Goal: Check status: Check status

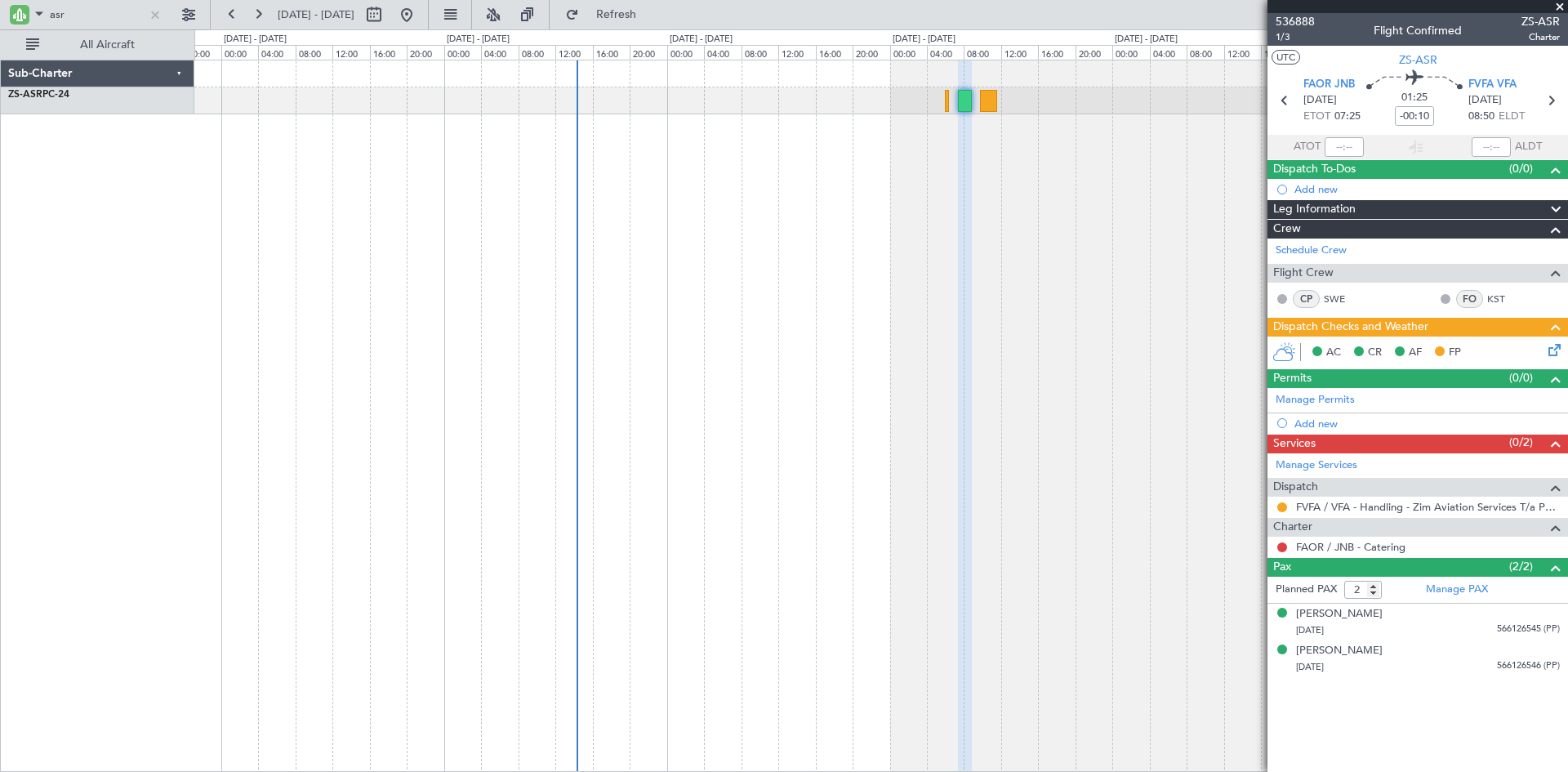
click at [111, 22] on input "asr" at bounding box center [97, 15] width 94 height 25
type input "a"
type input "nmz"
click at [387, 17] on button at bounding box center [374, 15] width 26 height 26
select select "9"
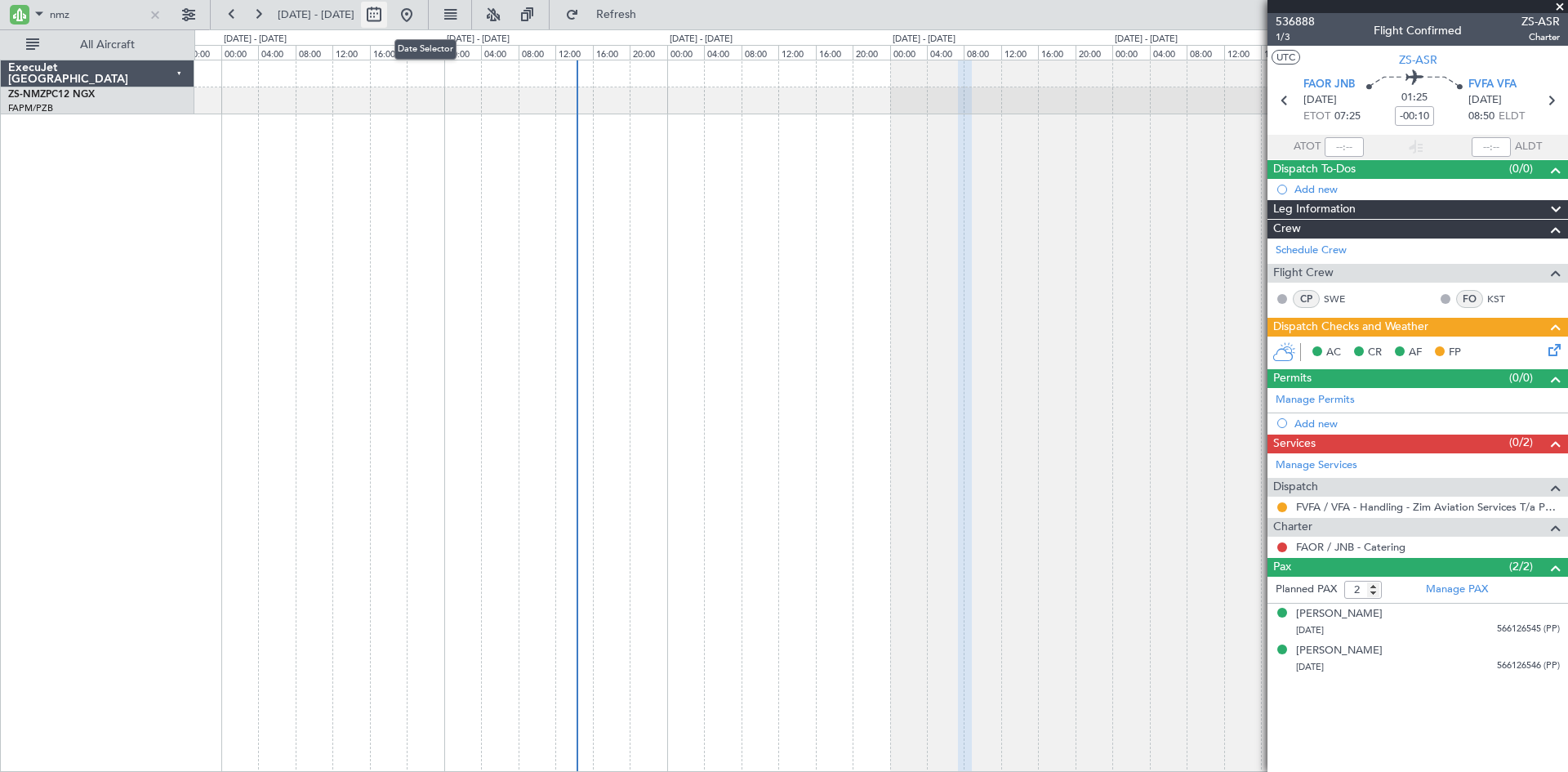
select select "2025"
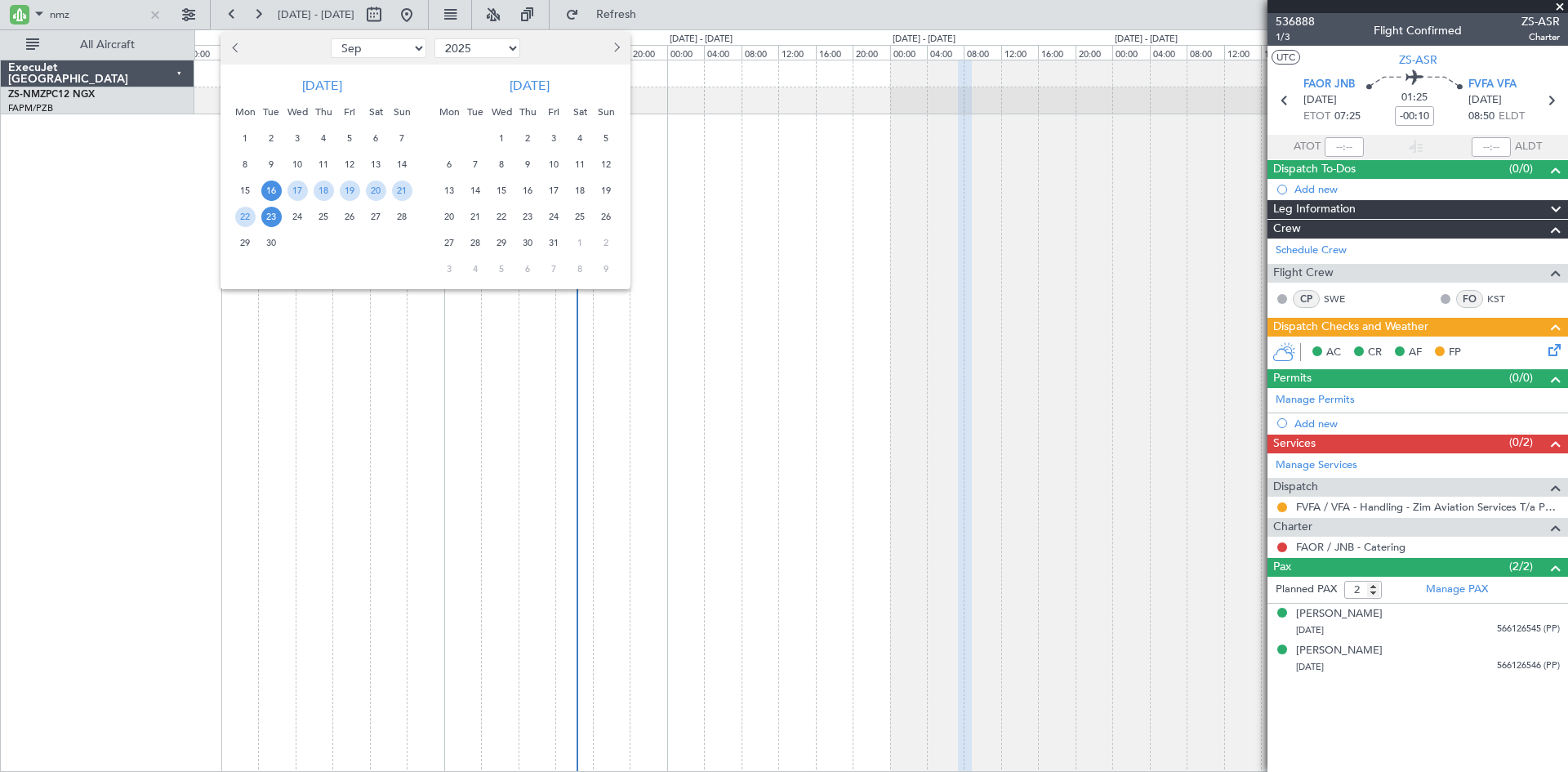
click at [620, 47] on button "Next month" at bounding box center [616, 48] width 18 height 26
click at [445, 218] on span "22" at bounding box center [450, 216] width 20 height 20
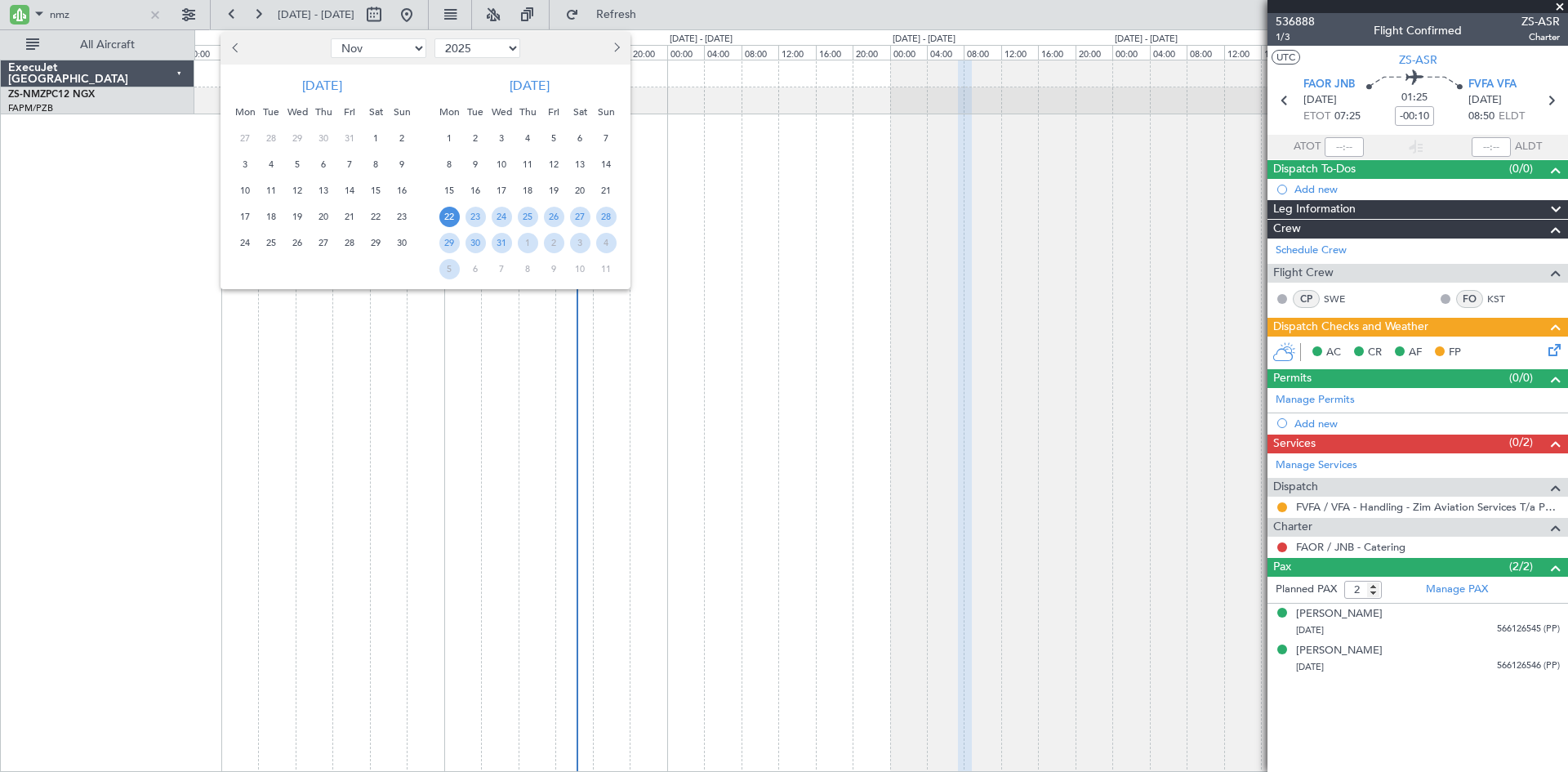
click at [445, 218] on span "22" at bounding box center [450, 216] width 20 height 20
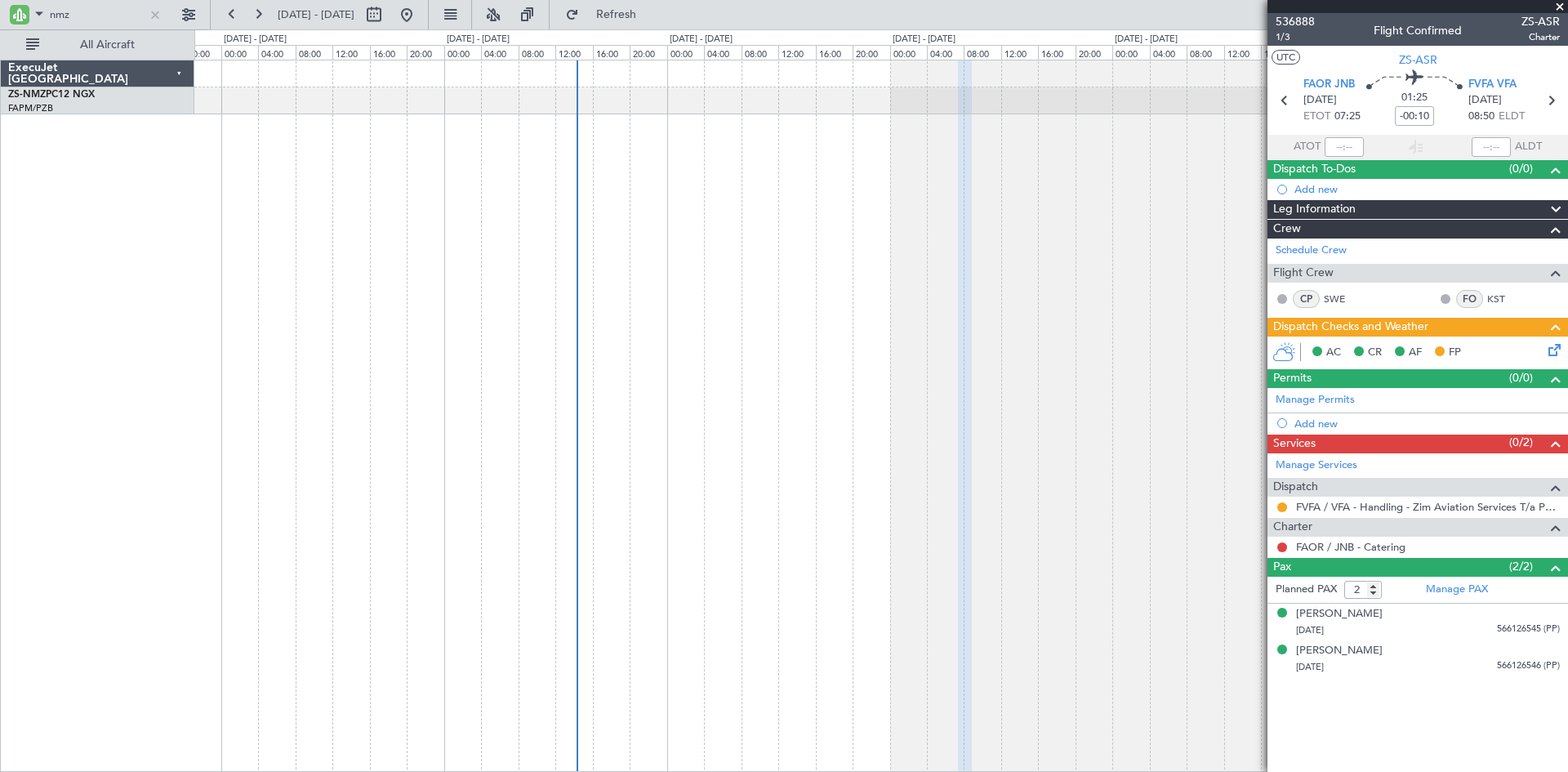
select select "12"
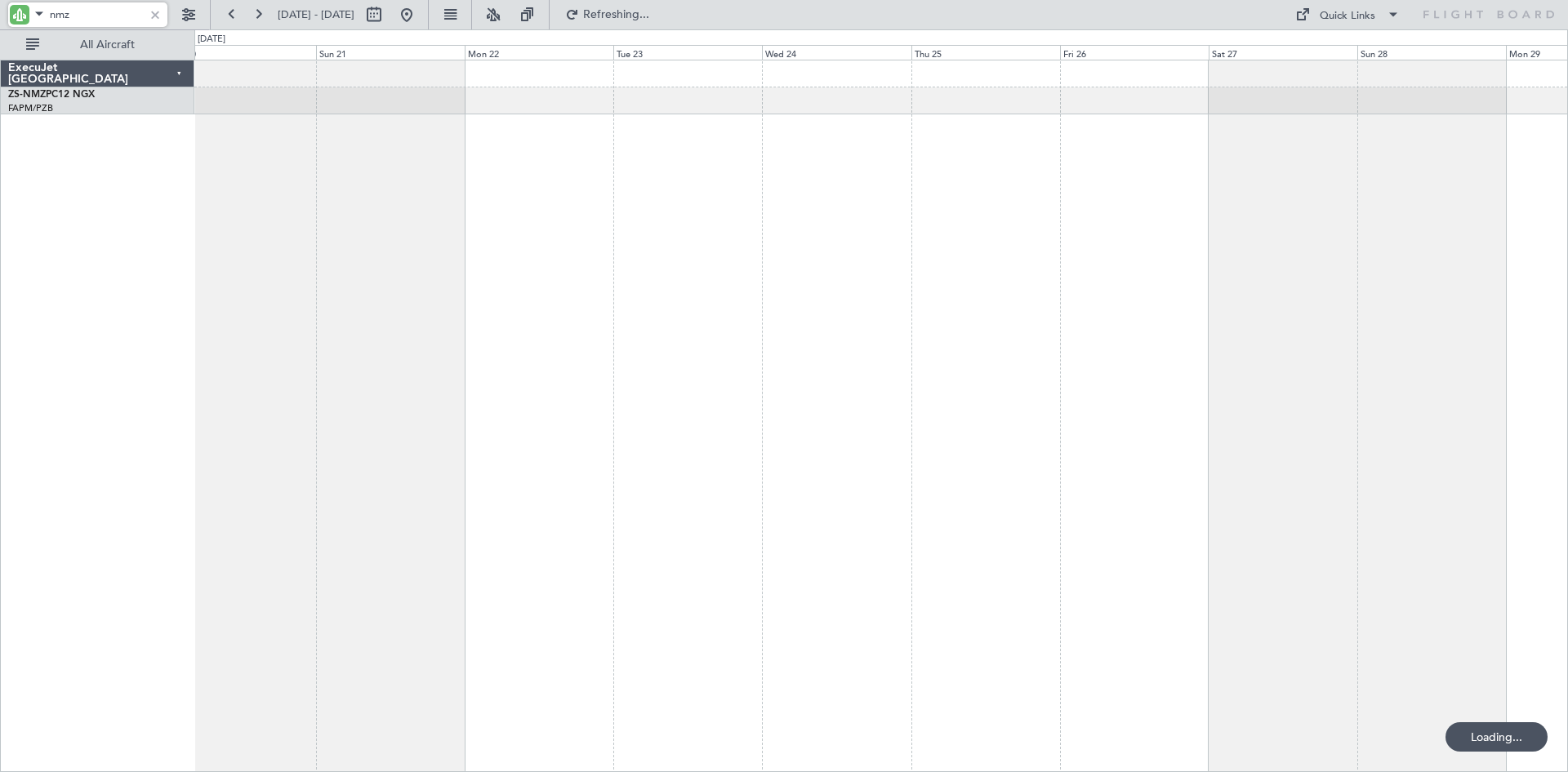
click at [111, 17] on input "nmz" at bounding box center [97, 15] width 94 height 25
type input "n"
click at [420, 17] on button at bounding box center [406, 15] width 26 height 26
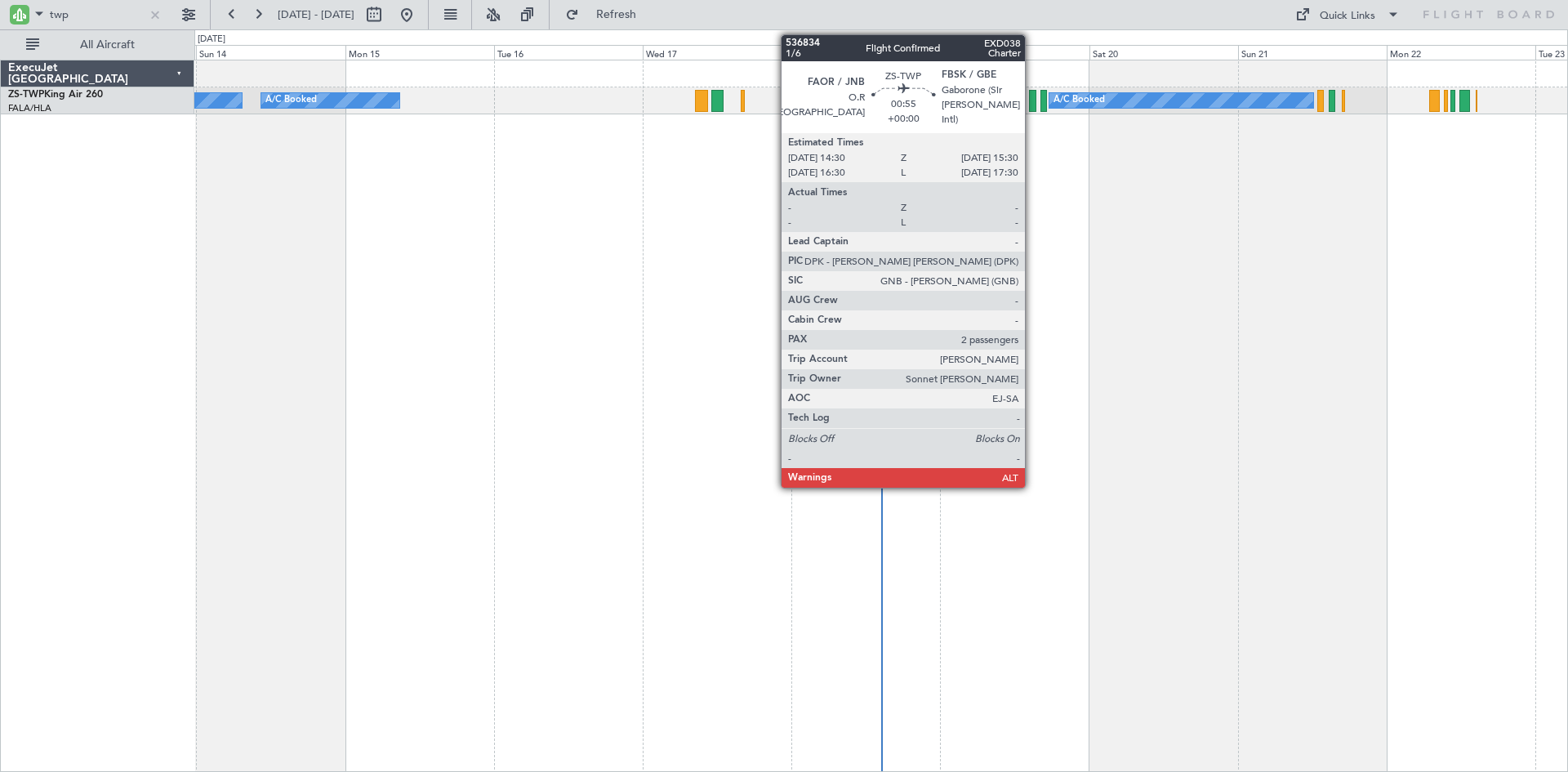
click at [1033, 102] on div at bounding box center [1032, 101] width 6 height 22
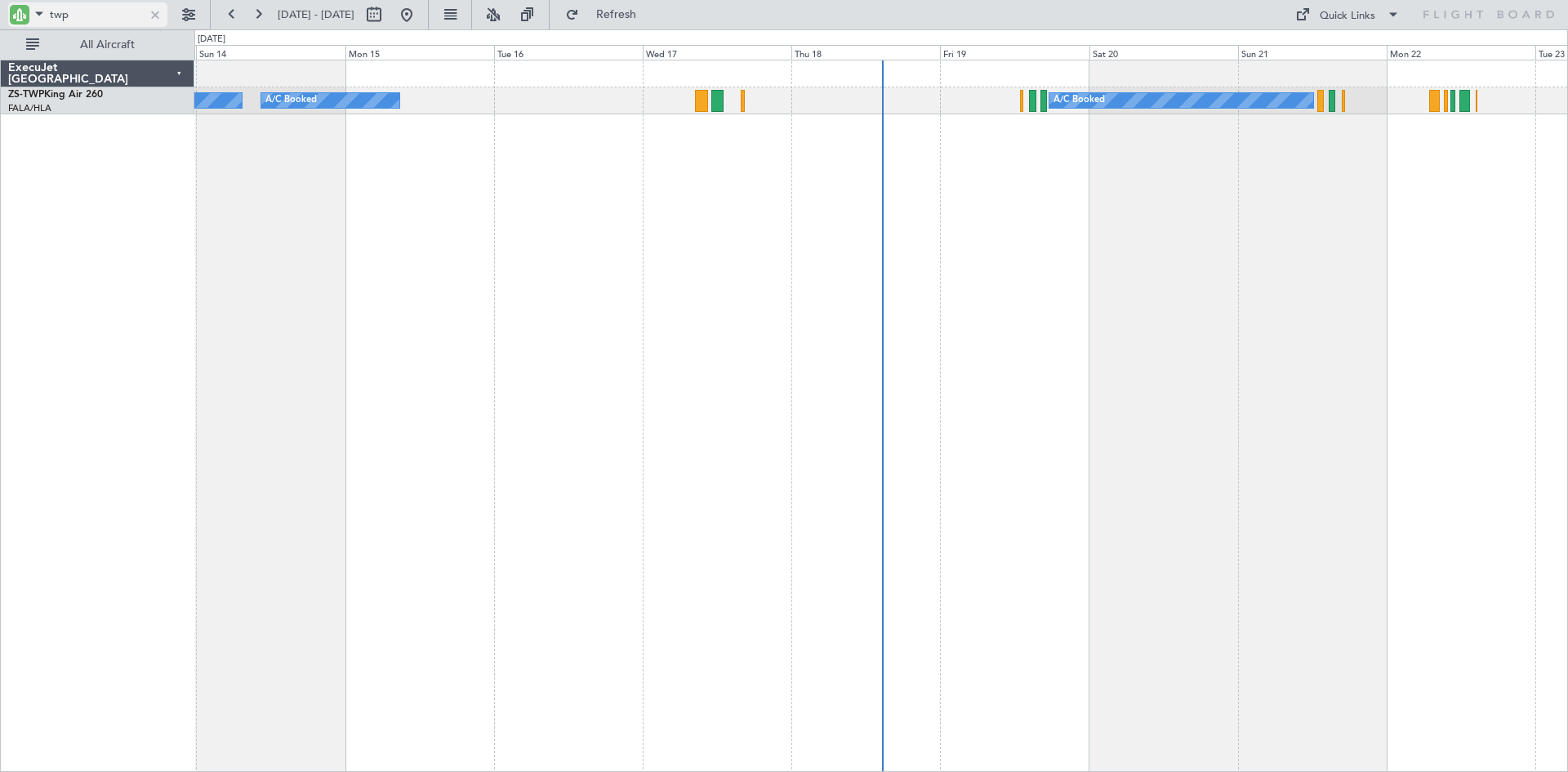
click at [104, 20] on input "twp" at bounding box center [97, 15] width 94 height 25
type input "t"
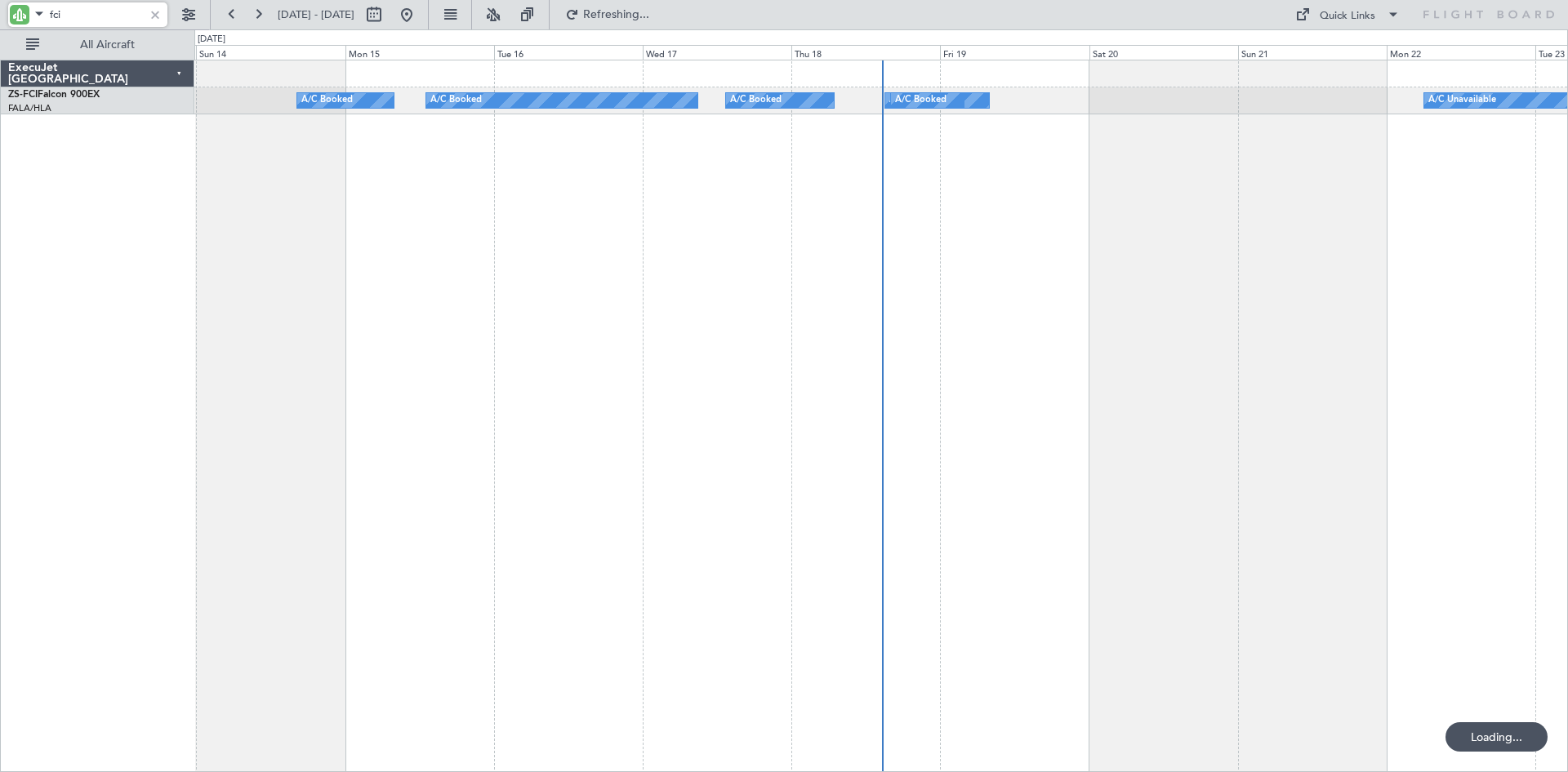
type input "fci"
click at [387, 14] on button at bounding box center [374, 15] width 26 height 26
select select "9"
select select "2025"
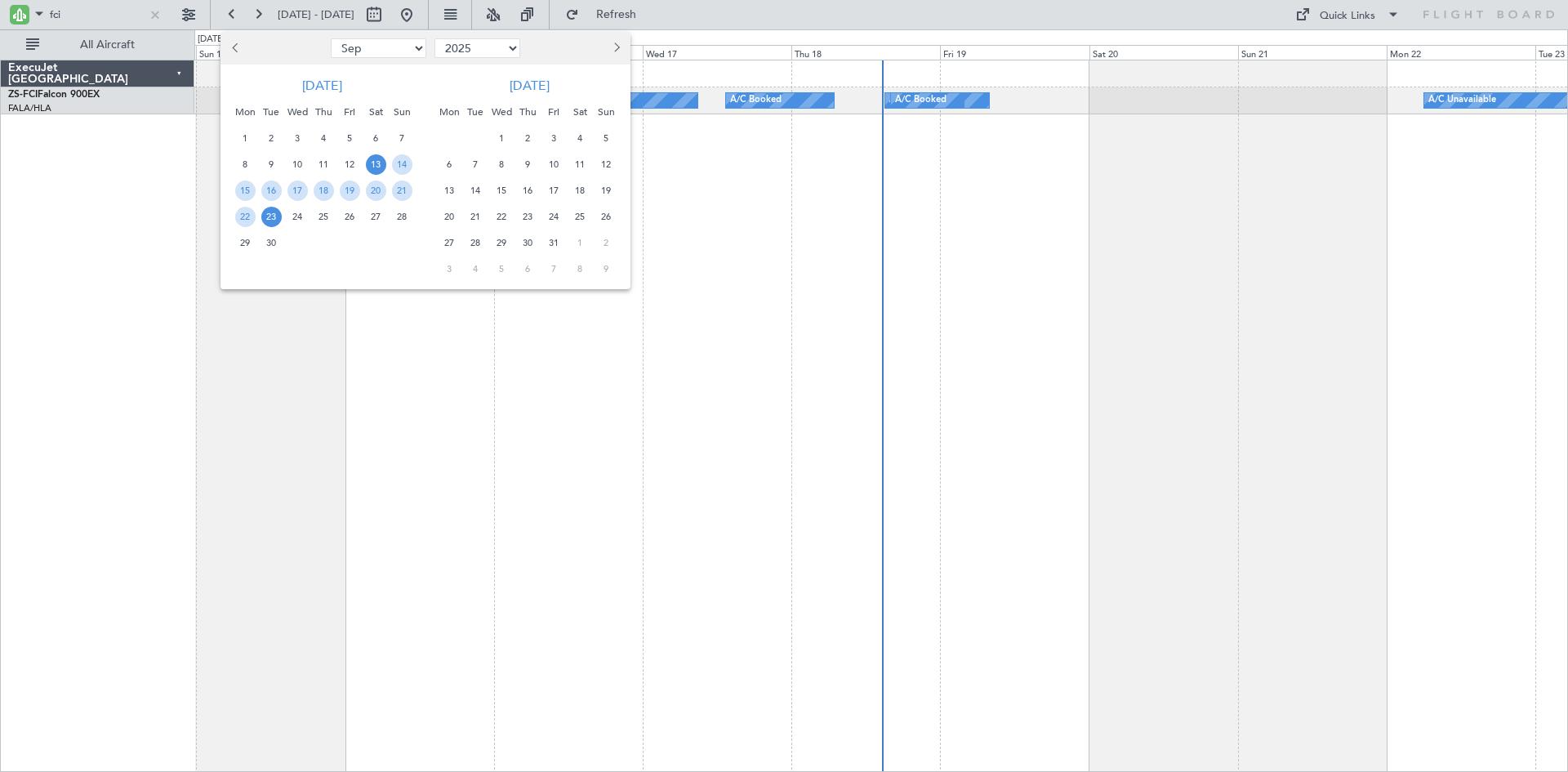
click at [618, 48] on span "Next month" at bounding box center [614, 47] width 10 height 10
select select "1"
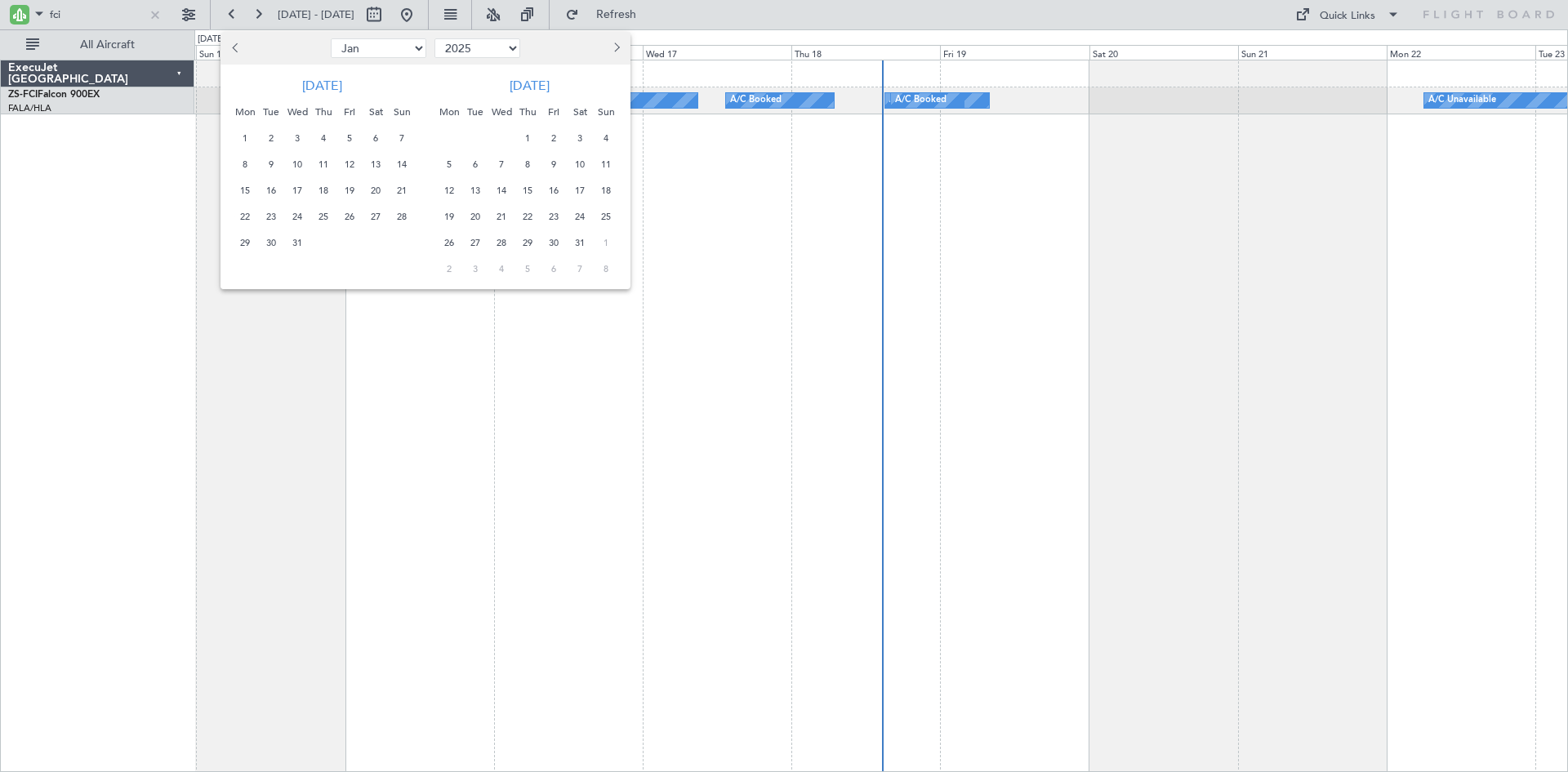
select select "2026"
click at [618, 48] on span "Next month" at bounding box center [614, 47] width 10 height 10
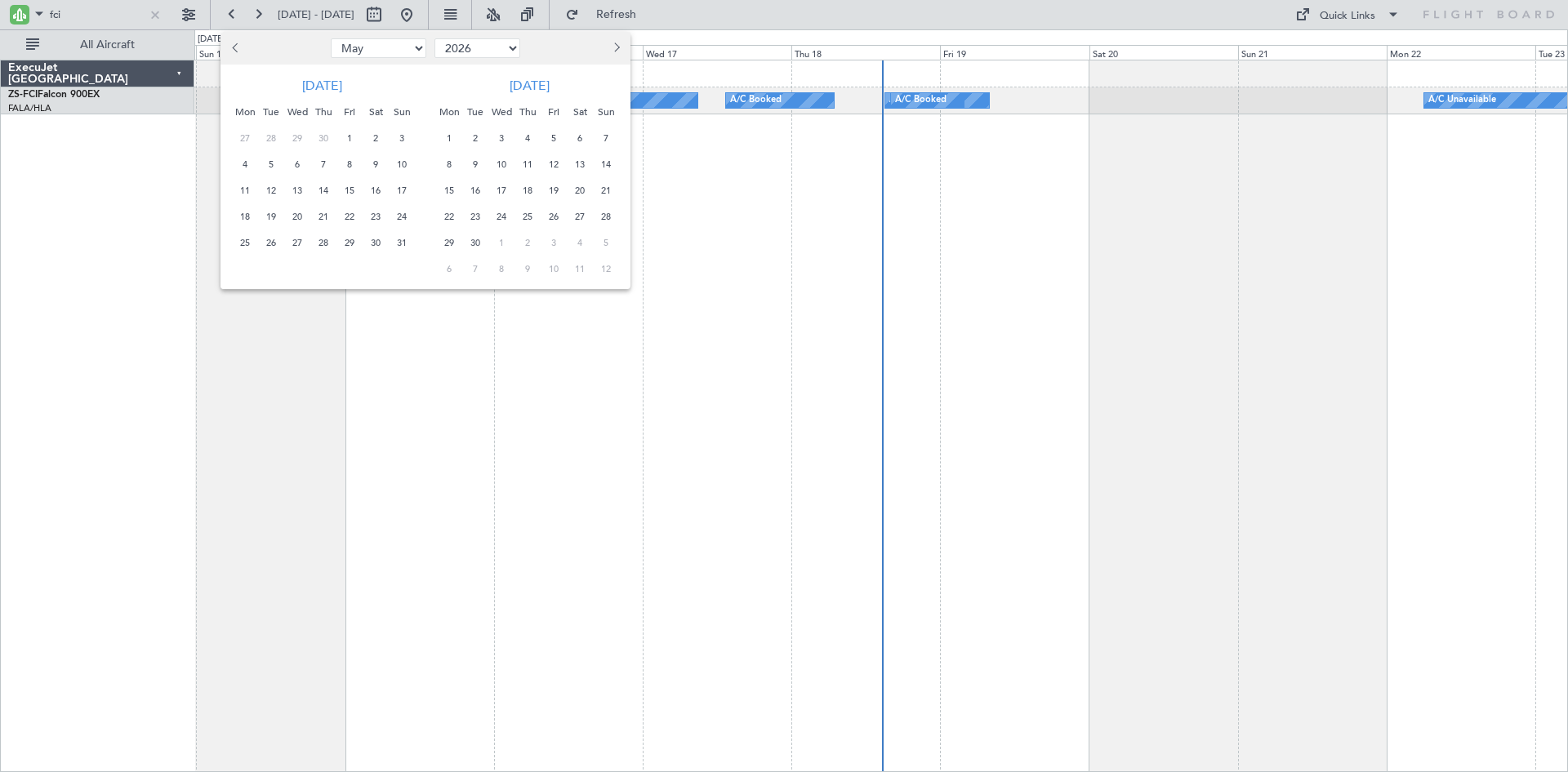
click at [527, 216] on span "25" at bounding box center [528, 216] width 20 height 20
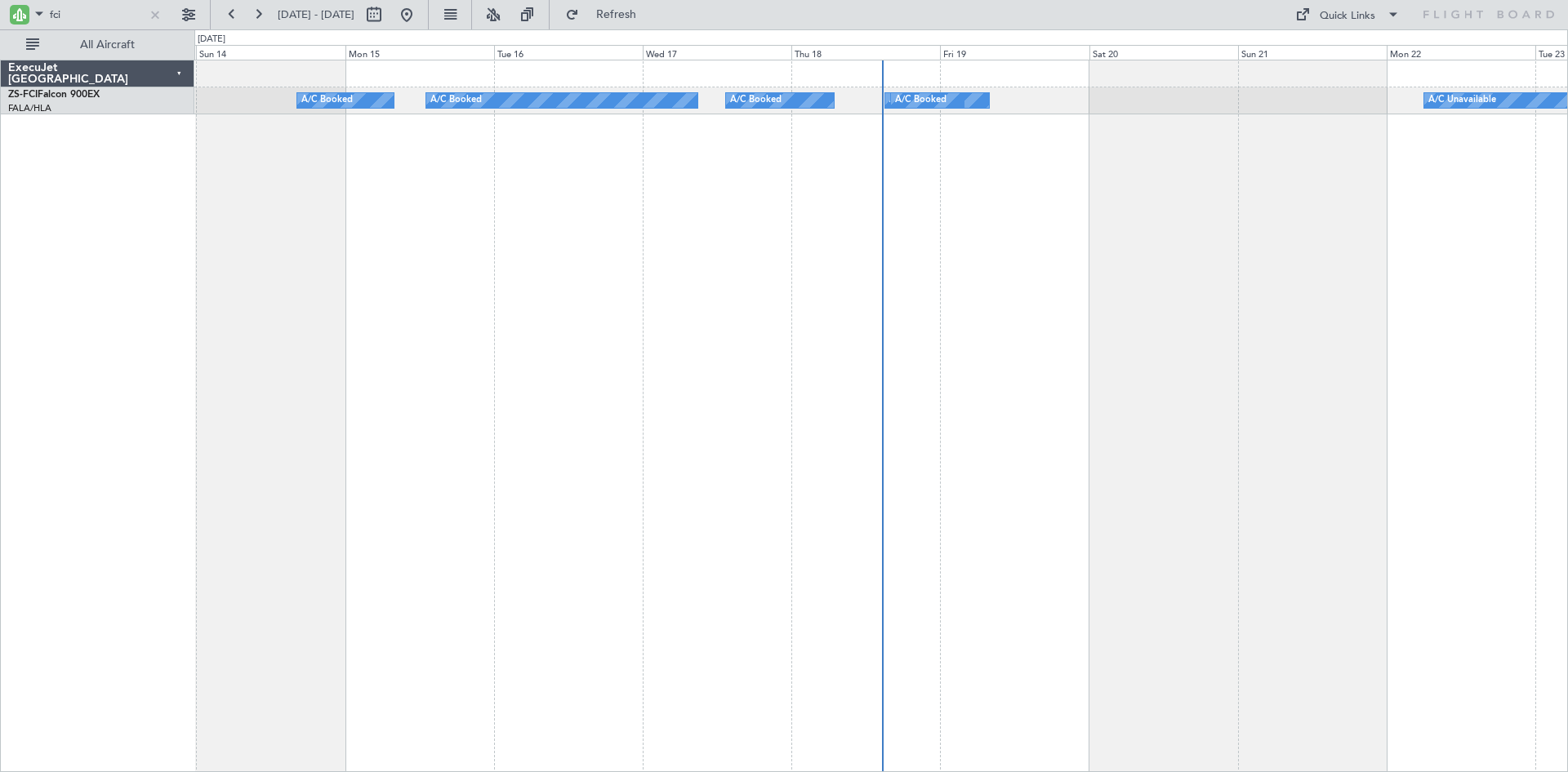
select select "6"
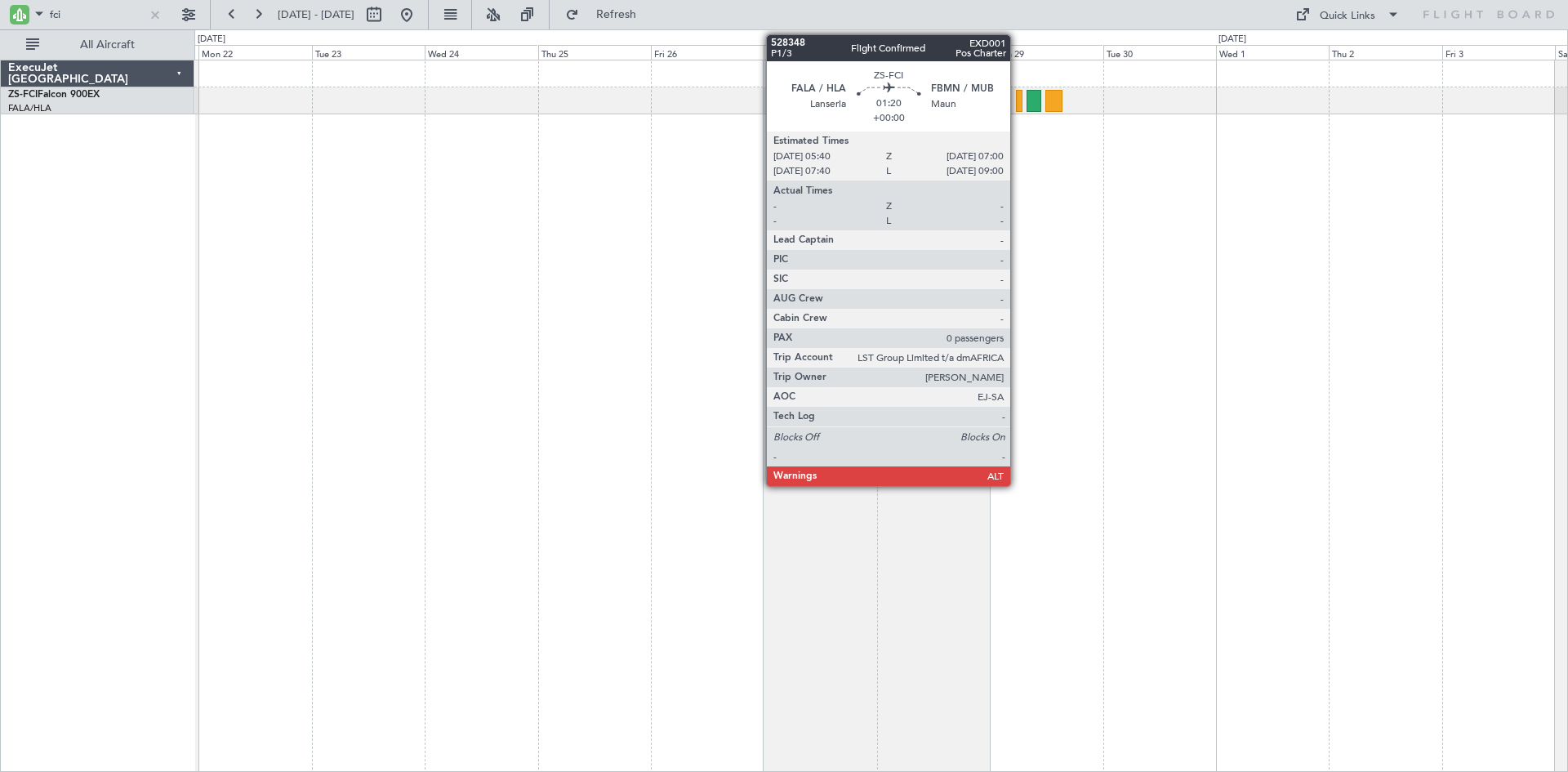
click at [1018, 100] on div at bounding box center [1019, 101] width 6 height 22
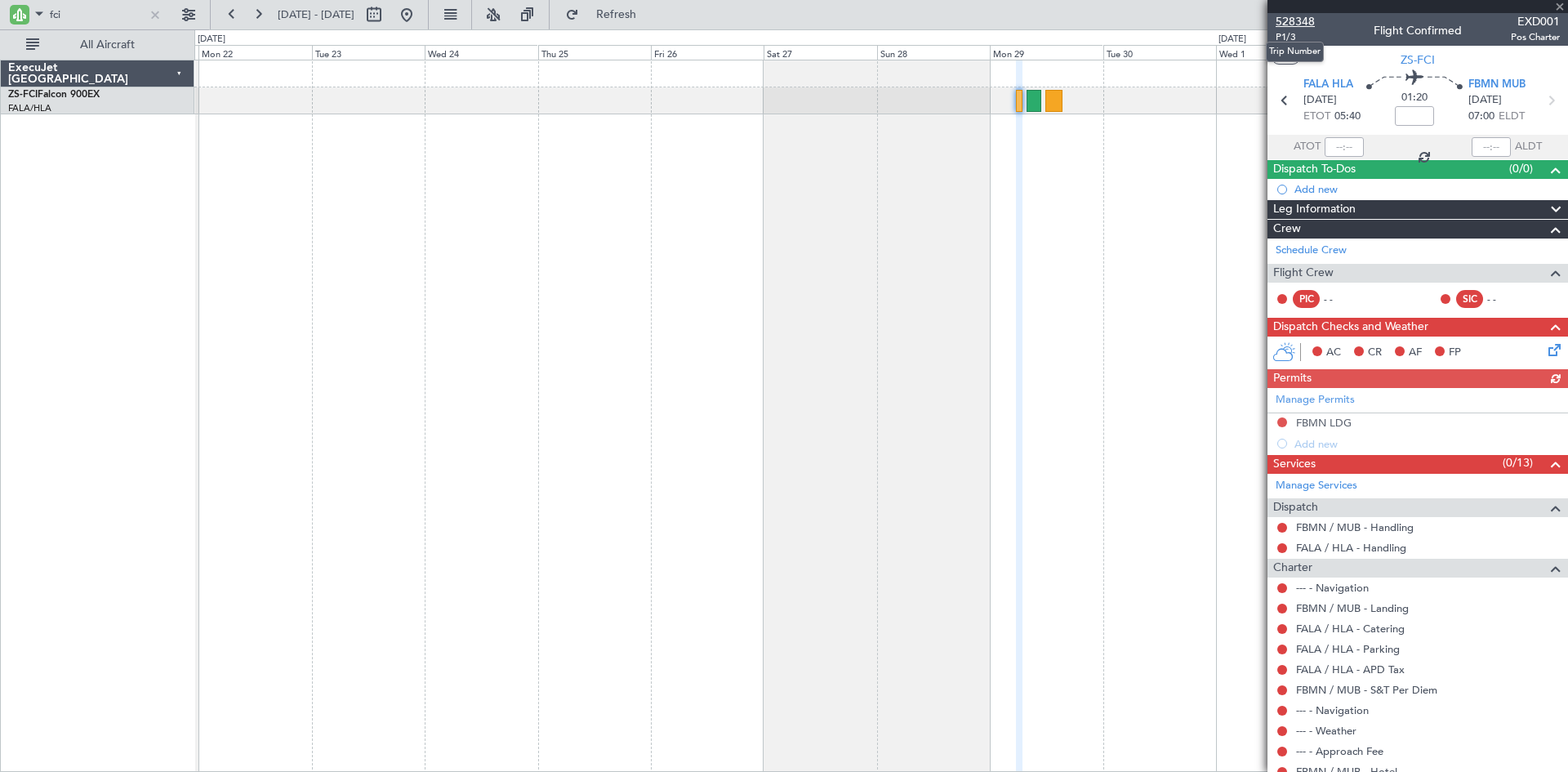
click at [1286, 22] on span "528348" at bounding box center [1295, 21] width 40 height 18
